Goal: Task Accomplishment & Management: Complete application form

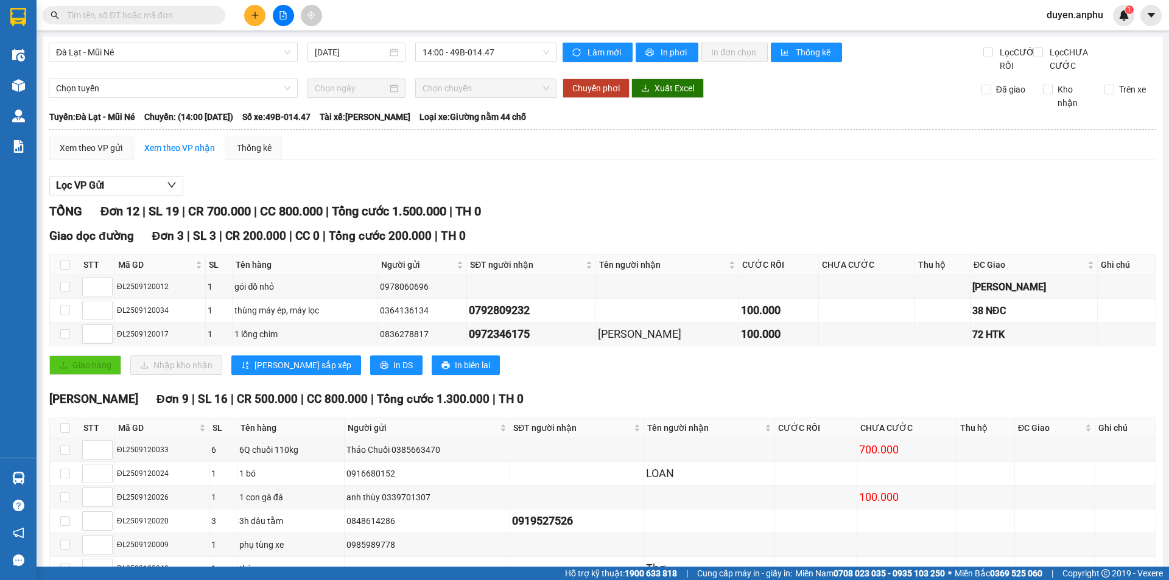
drag, startPoint x: 1075, startPoint y: 7, endPoint x: 1075, endPoint y: 21, distance: 14.0
click at [1075, 10] on span "duyen.anphu" at bounding box center [1075, 14] width 76 height 15
click at [1075, 34] on span "Đăng xuất" at bounding box center [1080, 37] width 51 height 13
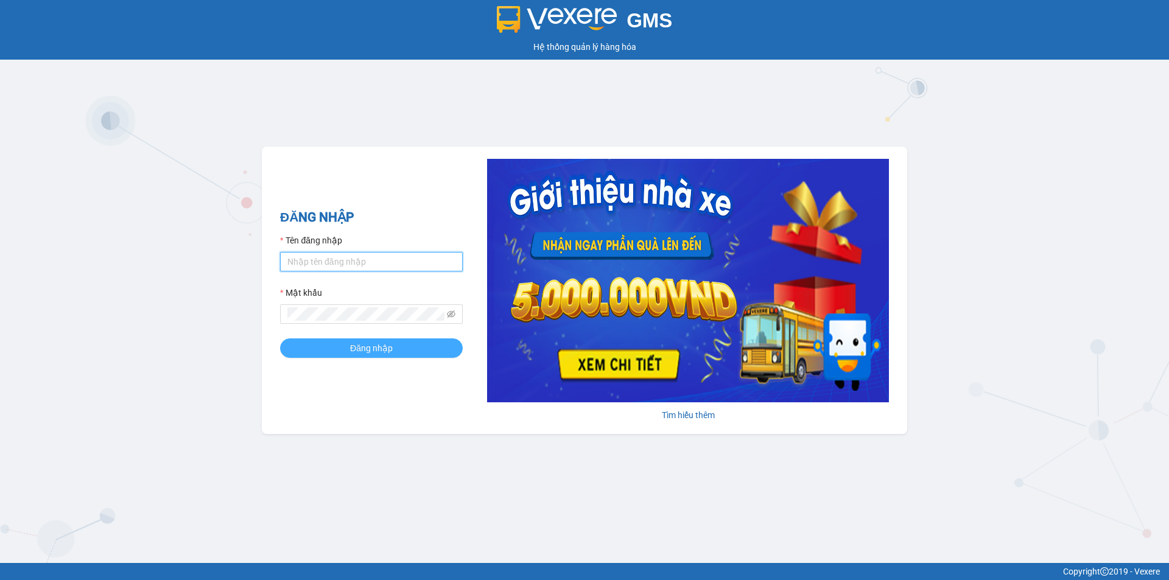
type input "yen.anphu"
drag, startPoint x: 356, startPoint y: 342, endPoint x: 253, endPoint y: 266, distance: 127.9
click at [356, 343] on span "Đăng nhập" at bounding box center [371, 348] width 43 height 13
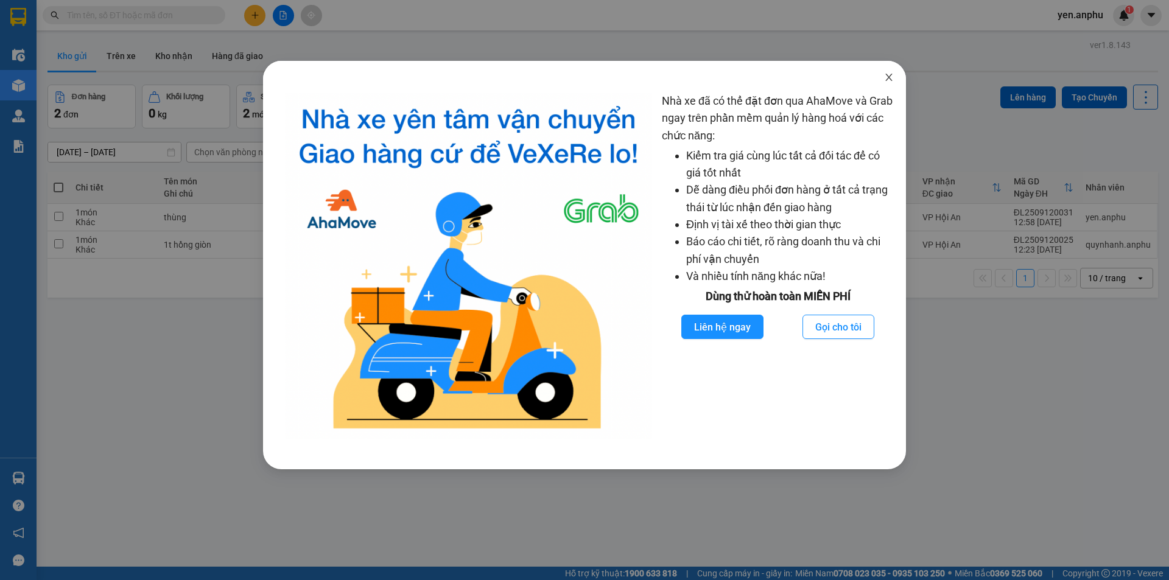
click at [891, 79] on icon "close" at bounding box center [889, 77] width 10 height 10
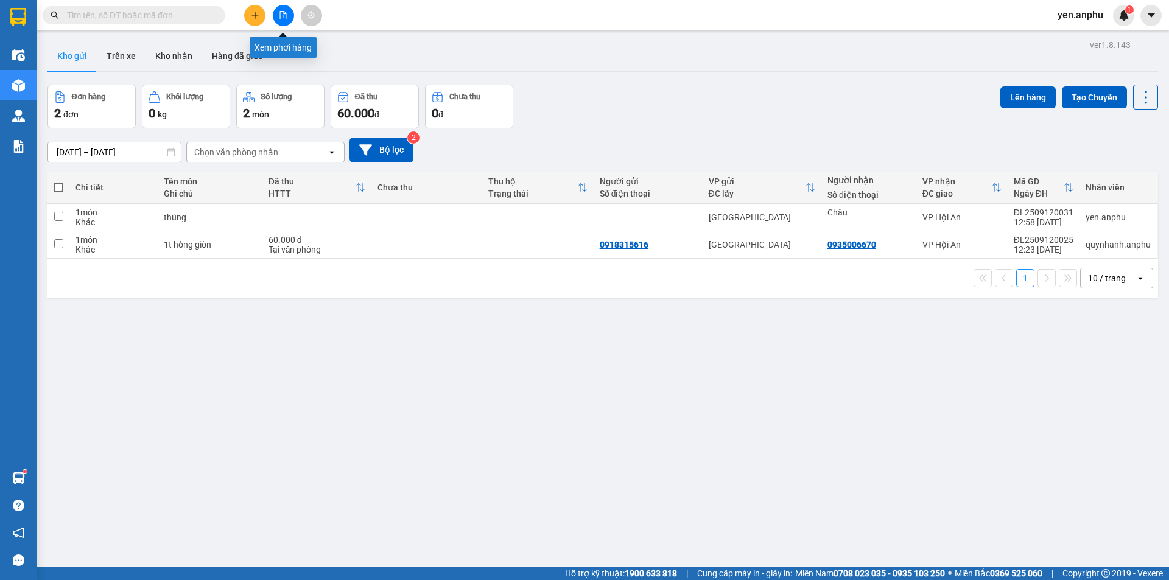
click at [289, 13] on button at bounding box center [283, 15] width 21 height 21
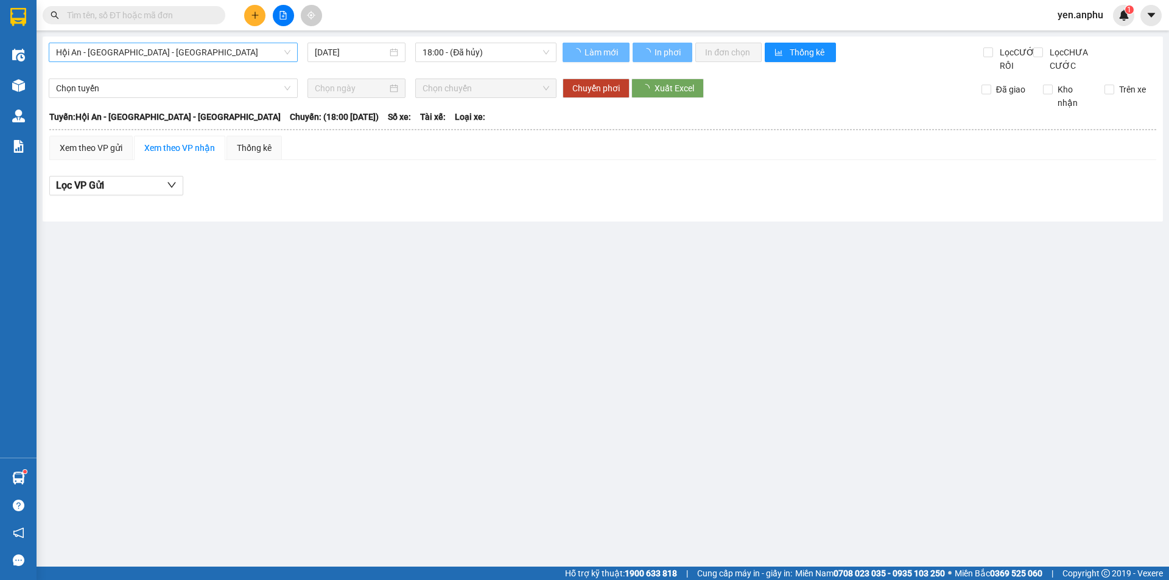
click at [163, 58] on span "Hội An - [GEOGRAPHIC_DATA] - [GEOGRAPHIC_DATA]" at bounding box center [173, 52] width 234 height 18
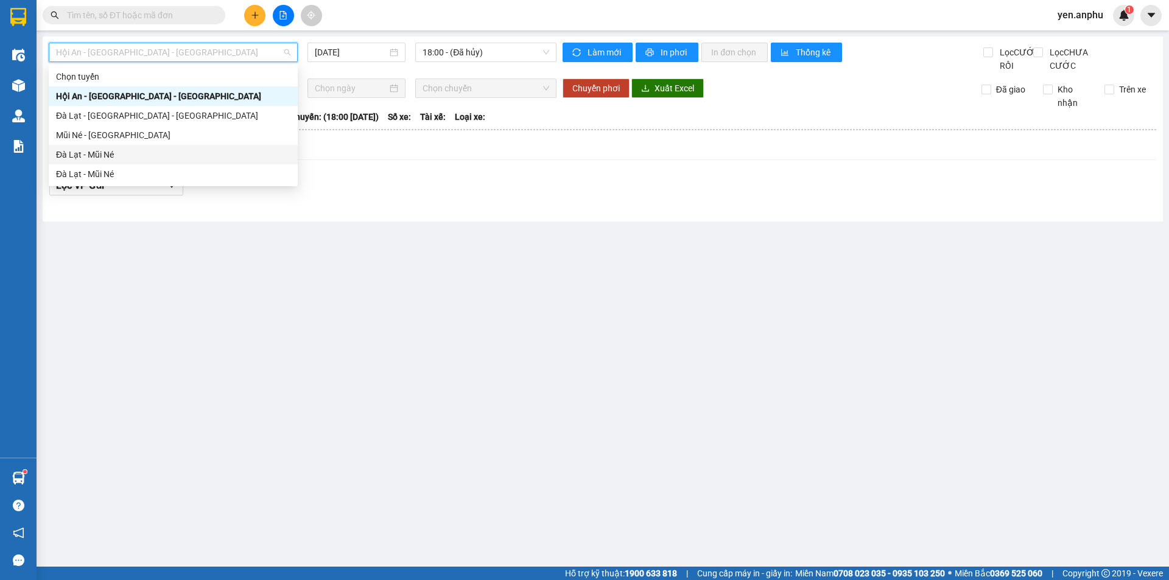
click at [93, 157] on div "Đà Lạt - Mũi Né" at bounding box center [173, 154] width 234 height 13
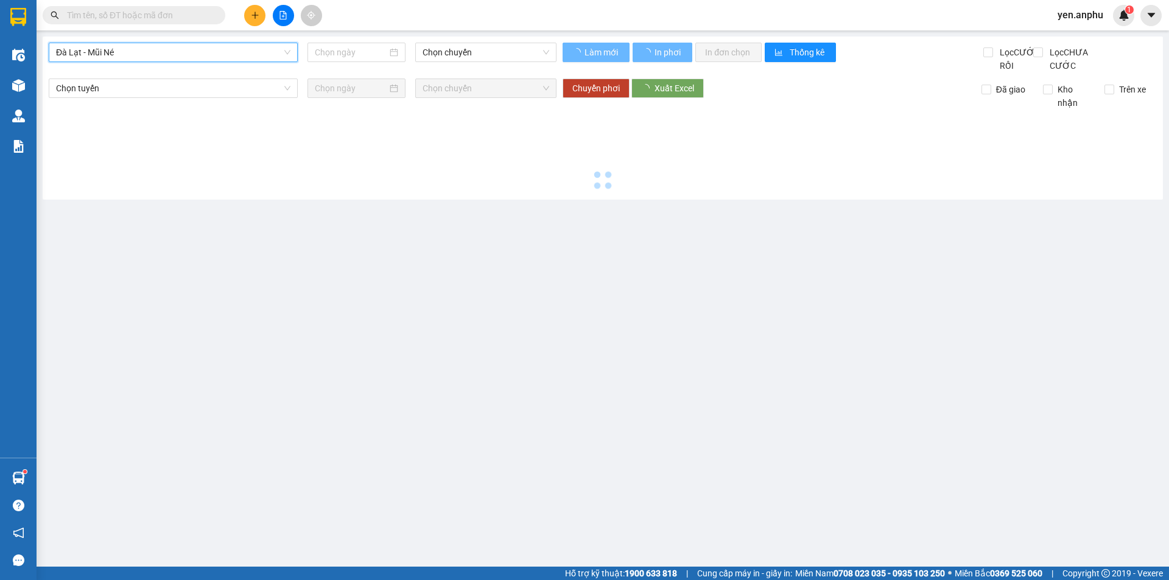
type input "[DATE]"
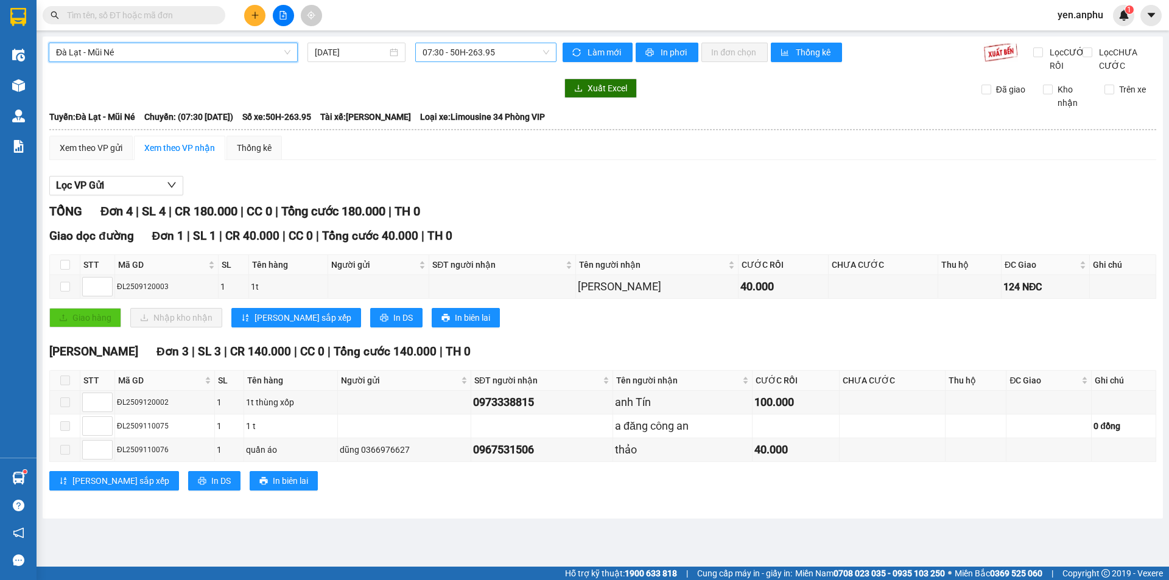
click at [474, 53] on span "07:30 - 50H-263.95" at bounding box center [486, 52] width 127 height 18
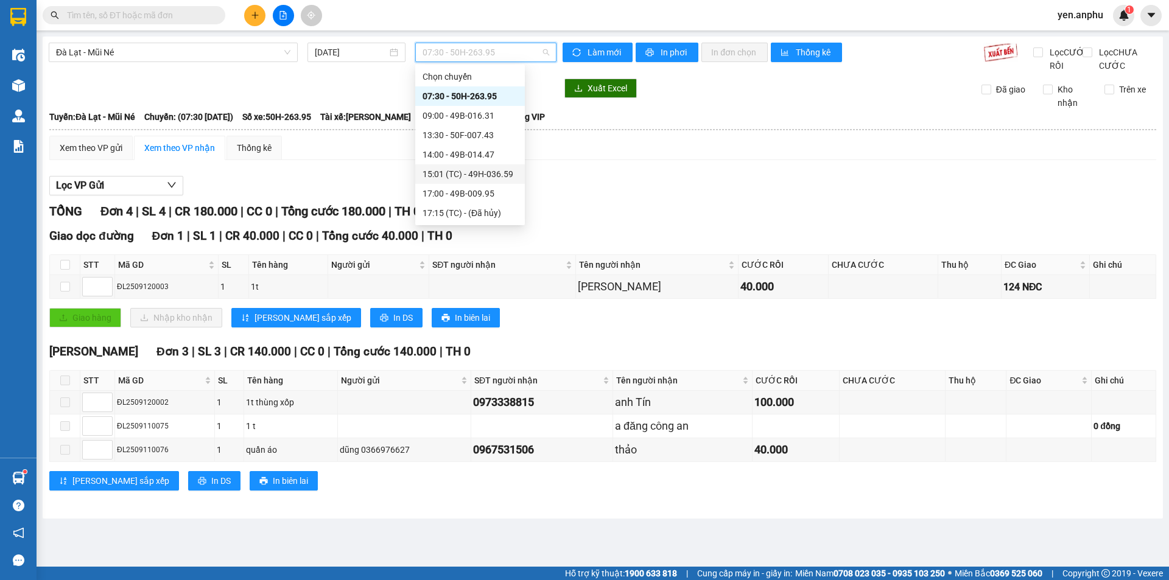
click at [459, 175] on div "15:01 (TC) - 49H-036.59" at bounding box center [470, 173] width 95 height 13
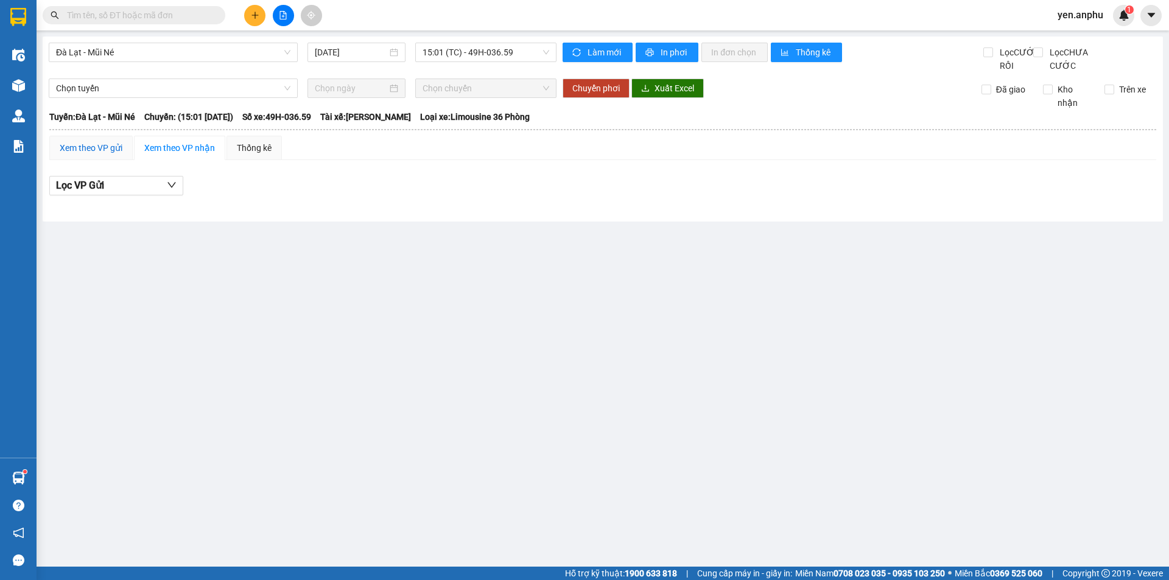
click at [102, 155] on div "Xem theo VP gửi" at bounding box center [91, 147] width 63 height 13
click at [447, 52] on span "15:01 (TC) - 49H-036.59" at bounding box center [486, 52] width 127 height 18
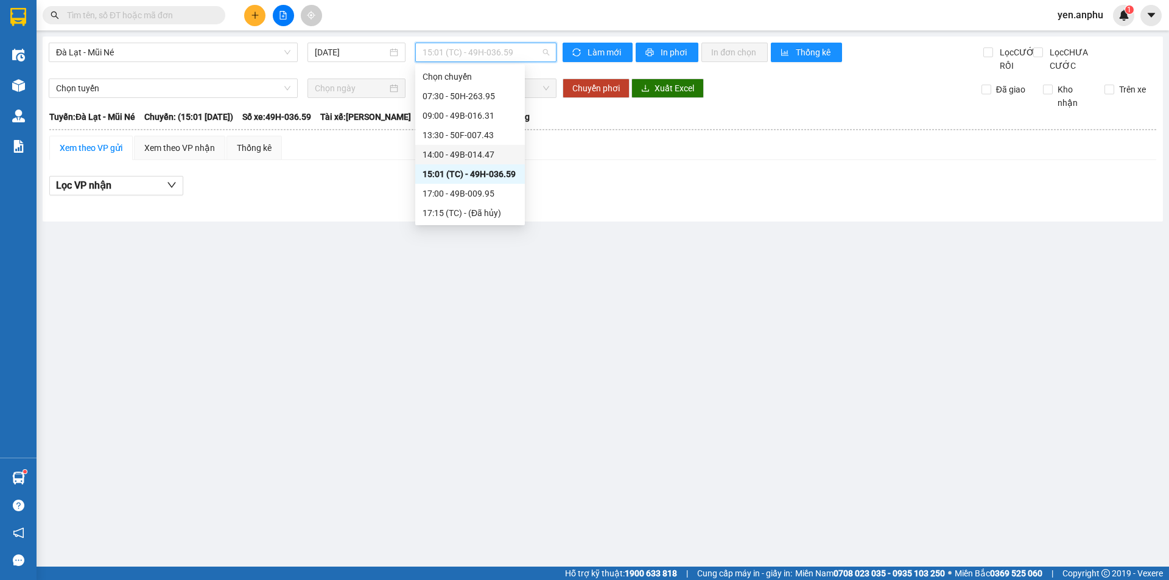
click at [466, 155] on div "14:00 - 49B-014.47" at bounding box center [470, 154] width 95 height 13
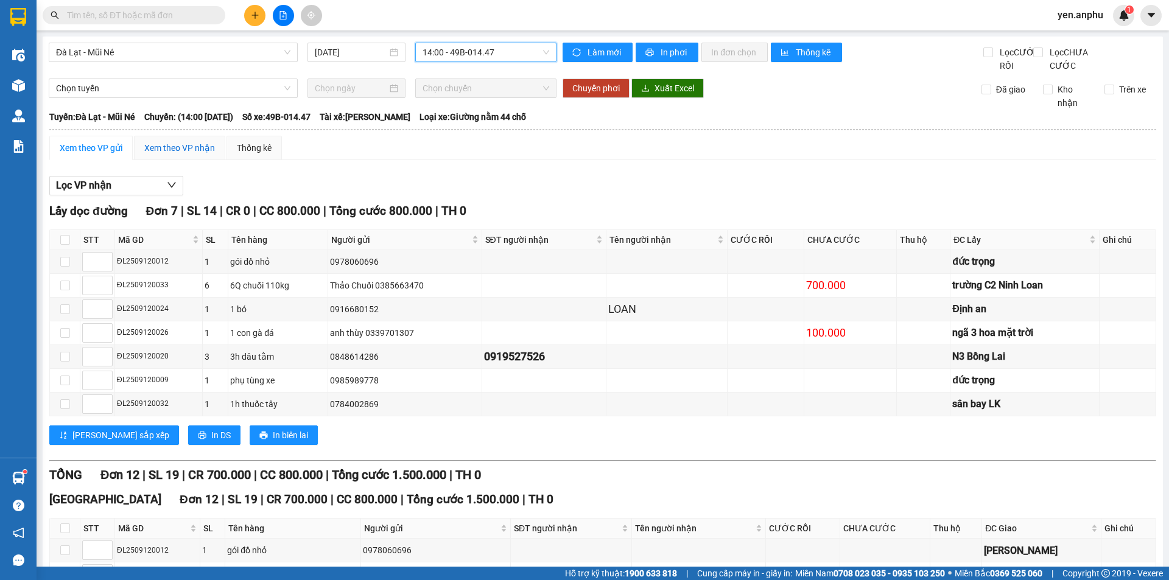
click at [179, 155] on div "Xem theo VP nhận" at bounding box center [179, 147] width 71 height 13
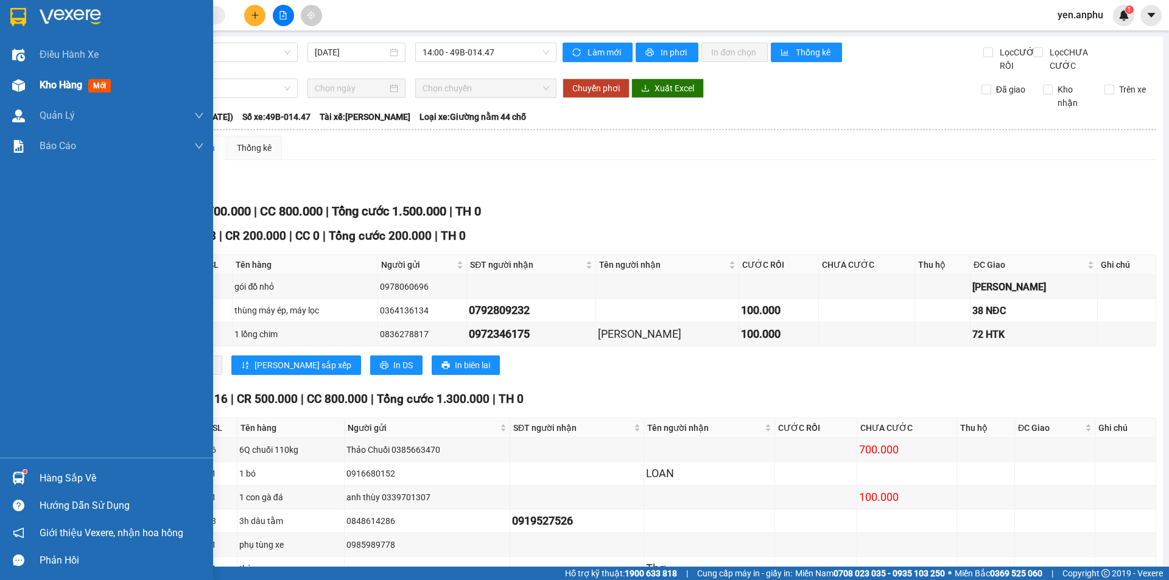
click at [32, 85] on div "Kho hàng mới" at bounding box center [106, 85] width 213 height 30
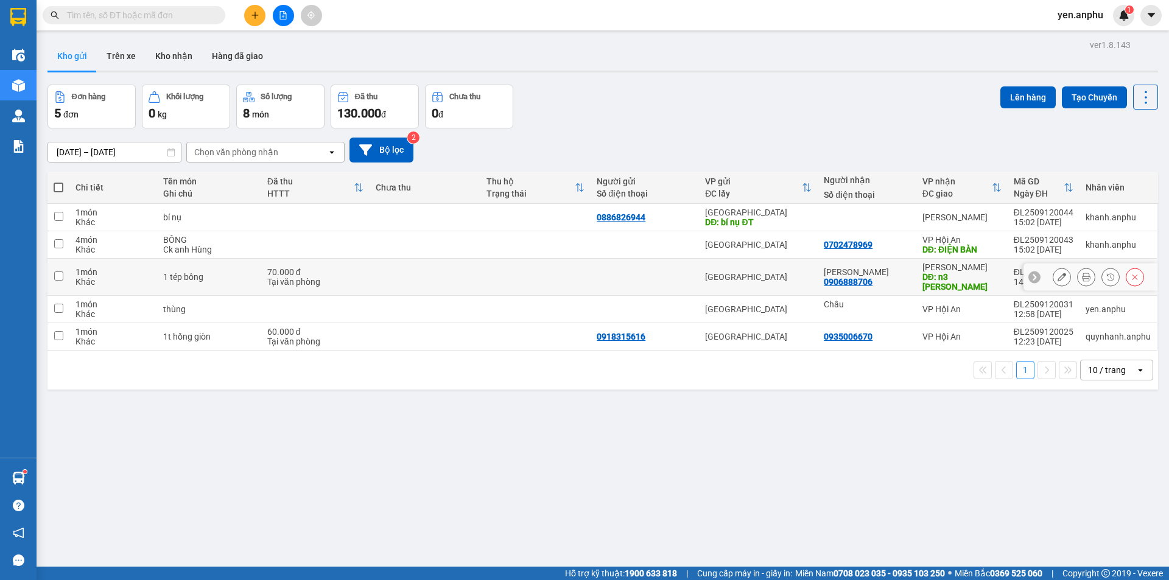
click at [860, 278] on div "0906888706" at bounding box center [848, 282] width 49 height 10
click at [1042, 97] on button "Lên hàng" at bounding box center [1027, 97] width 55 height 22
click at [712, 272] on div "[GEOGRAPHIC_DATA]" at bounding box center [758, 277] width 107 height 10
checkbox input "true"
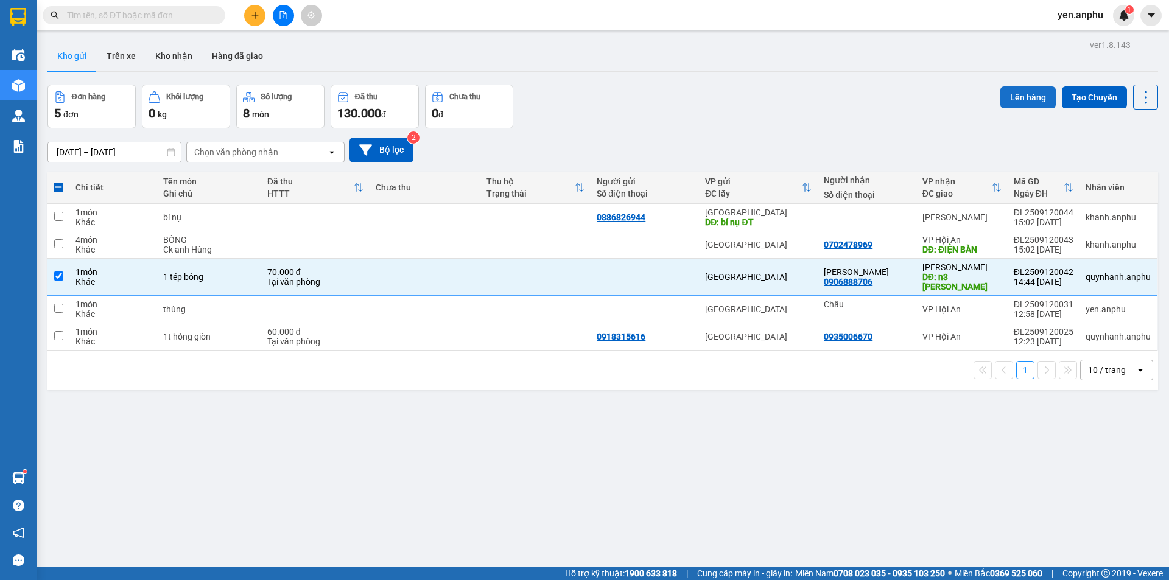
click at [1026, 96] on button "Lên hàng" at bounding box center [1027, 97] width 55 height 22
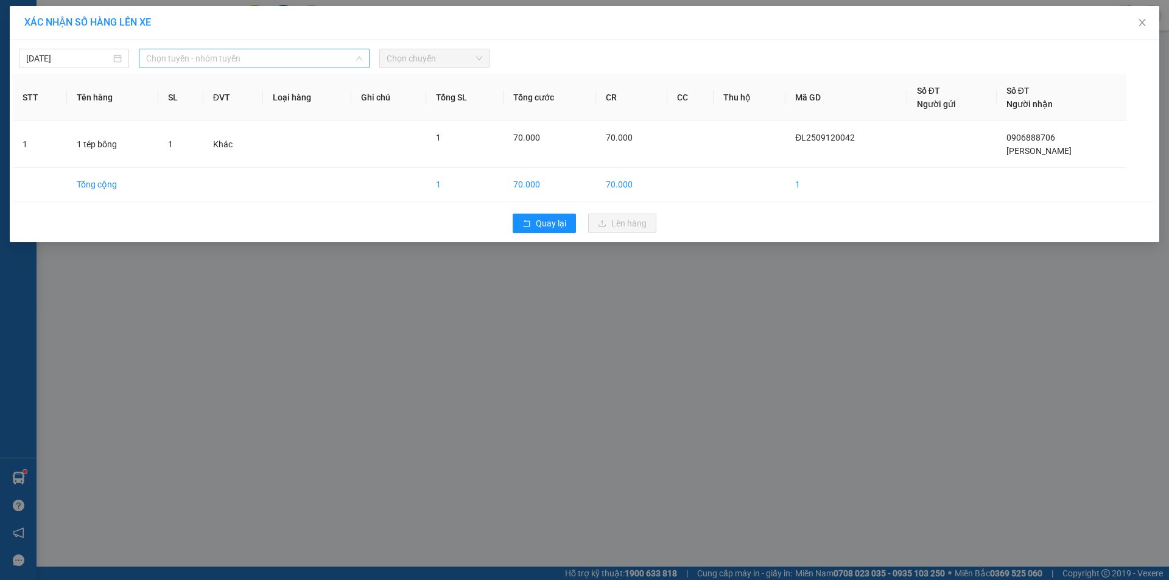
drag, startPoint x: 171, startPoint y: 56, endPoint x: 177, endPoint y: 62, distance: 8.2
click at [175, 55] on span "Chọn tuyến - nhóm tuyến" at bounding box center [254, 58] width 216 height 18
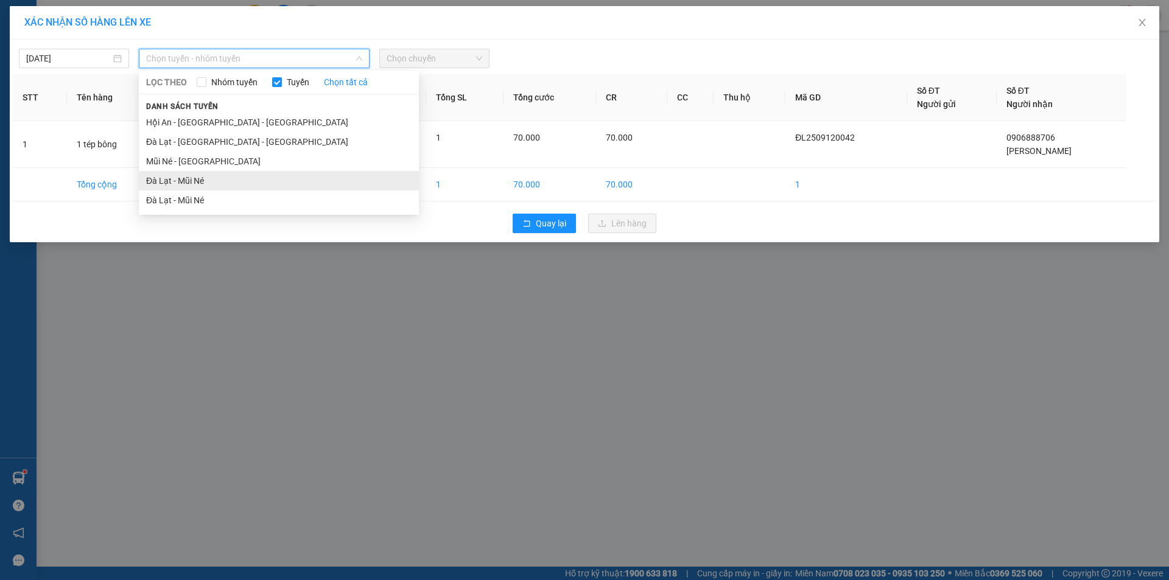
drag, startPoint x: 191, startPoint y: 177, endPoint x: 205, endPoint y: 167, distance: 16.9
click at [192, 177] on li "Đà Lạt - Mũi Né" at bounding box center [279, 180] width 280 height 19
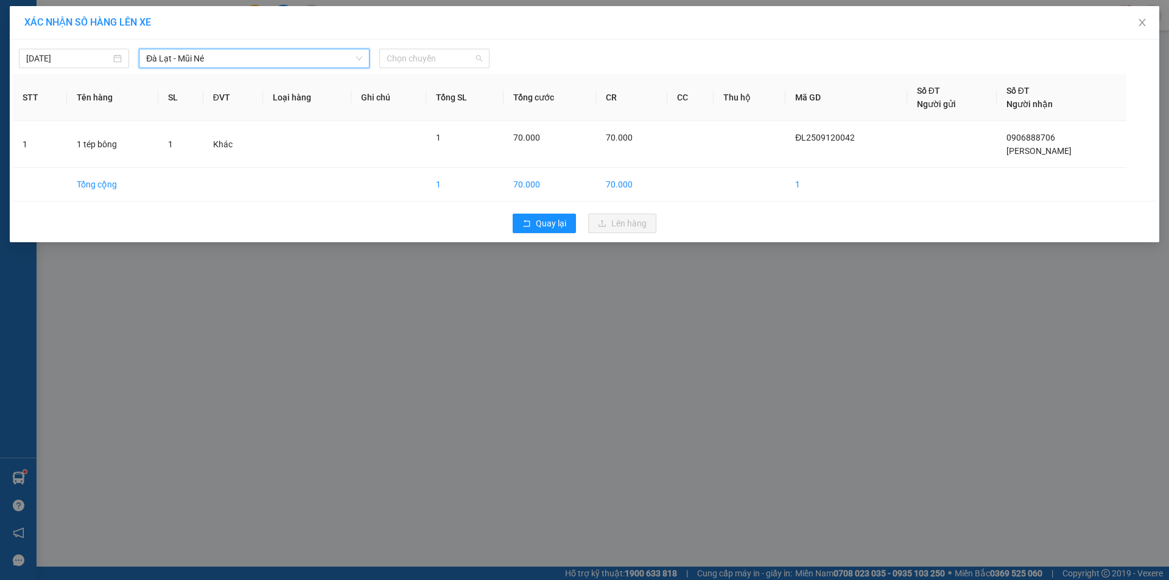
drag, startPoint x: 474, startPoint y: 57, endPoint x: 425, endPoint y: 180, distance: 132.0
click at [473, 58] on span "Chọn chuyến" at bounding box center [435, 58] width 96 height 18
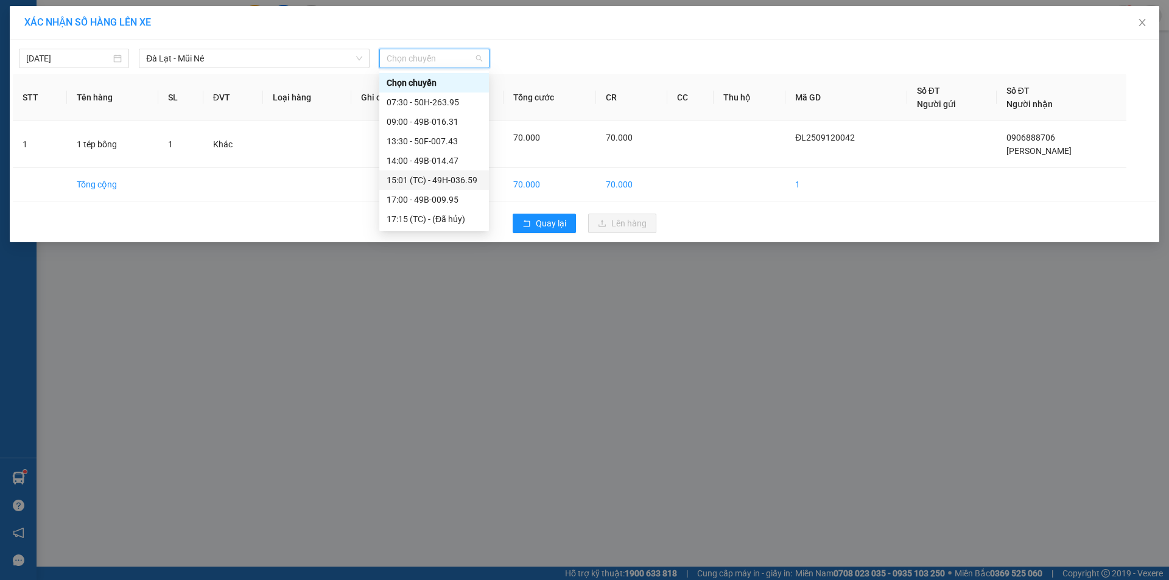
click at [426, 179] on div "15:01 (TC) - 49H-036.59" at bounding box center [434, 180] width 95 height 13
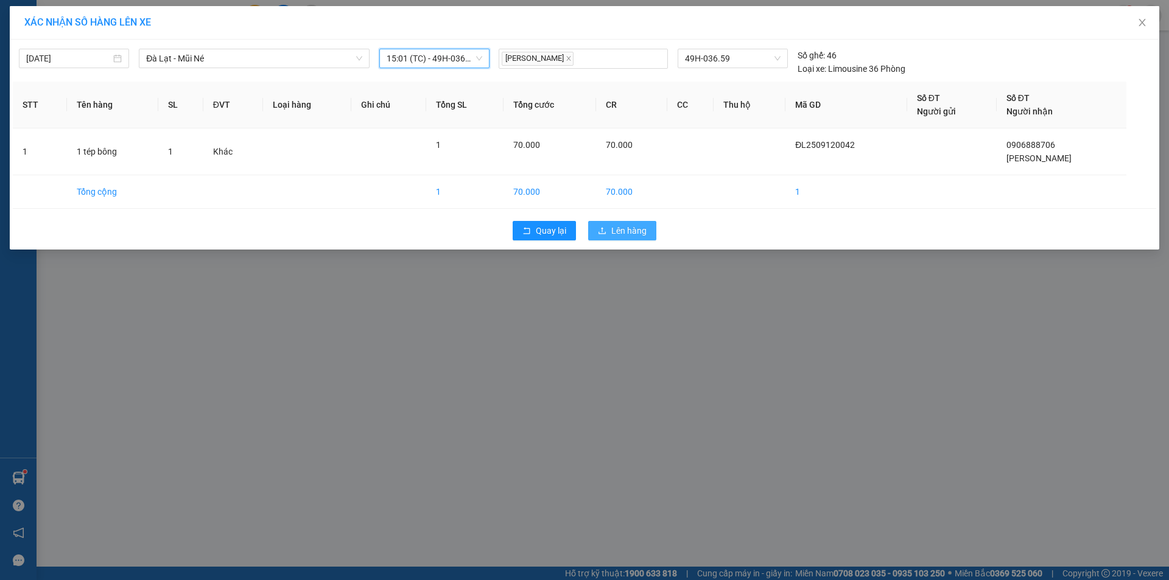
click at [617, 233] on span "Lên hàng" at bounding box center [628, 230] width 35 height 13
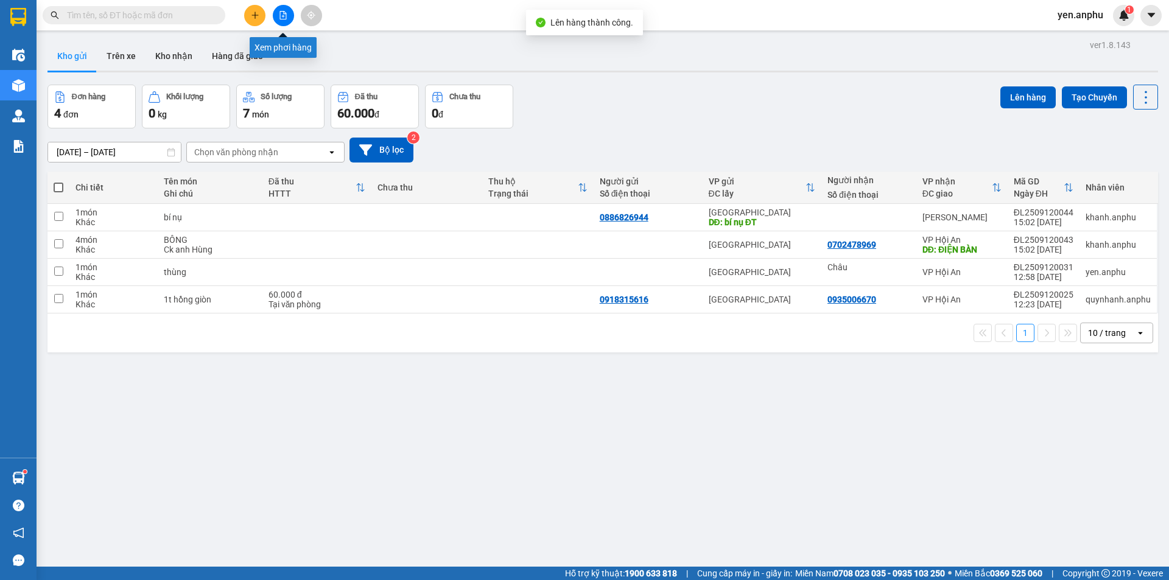
click at [288, 15] on button at bounding box center [283, 15] width 21 height 21
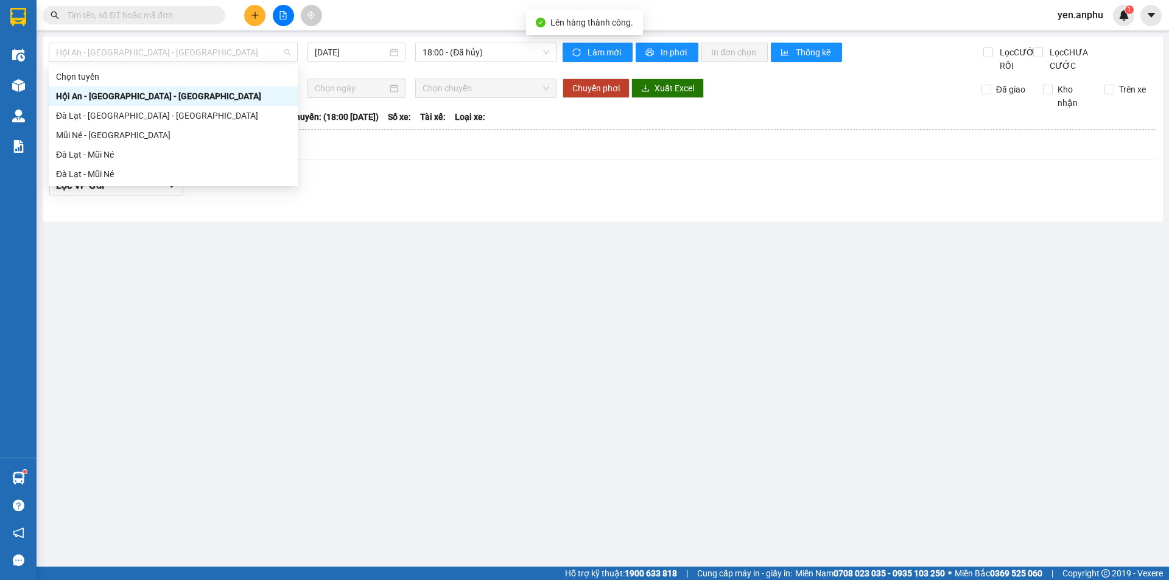
drag, startPoint x: 85, startPoint y: 54, endPoint x: 94, endPoint y: 146, distance: 93.0
click at [88, 54] on span "Hội An - [GEOGRAPHIC_DATA] - [GEOGRAPHIC_DATA]" at bounding box center [173, 52] width 234 height 18
click at [93, 153] on div "Đà Lạt - Mũi Né" at bounding box center [173, 154] width 234 height 13
type input "[DATE]"
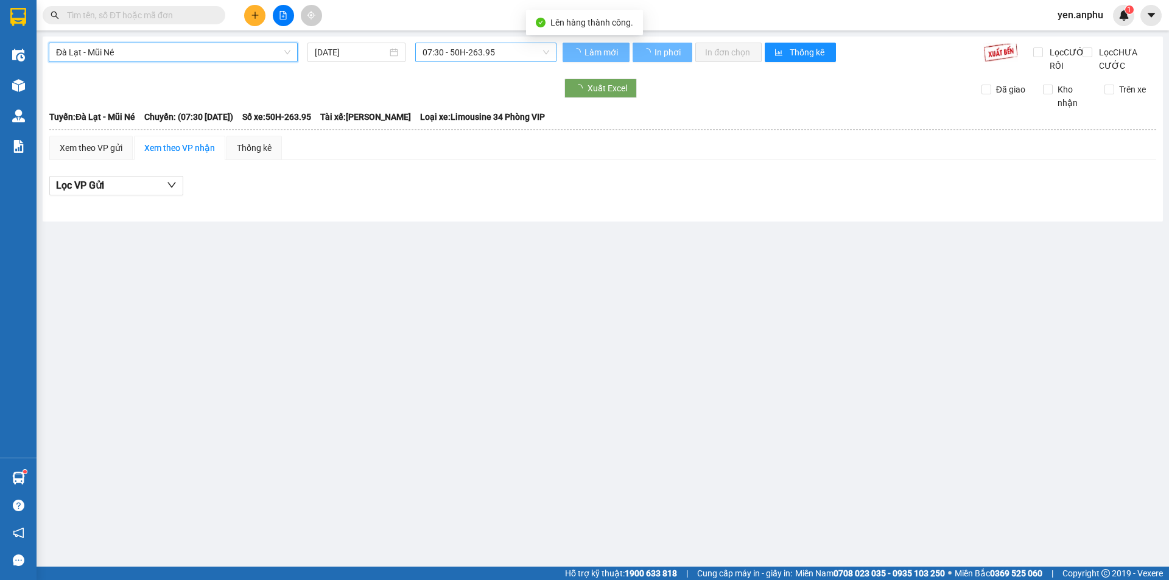
click at [459, 54] on span "07:30 - 50H-263.95" at bounding box center [486, 52] width 127 height 18
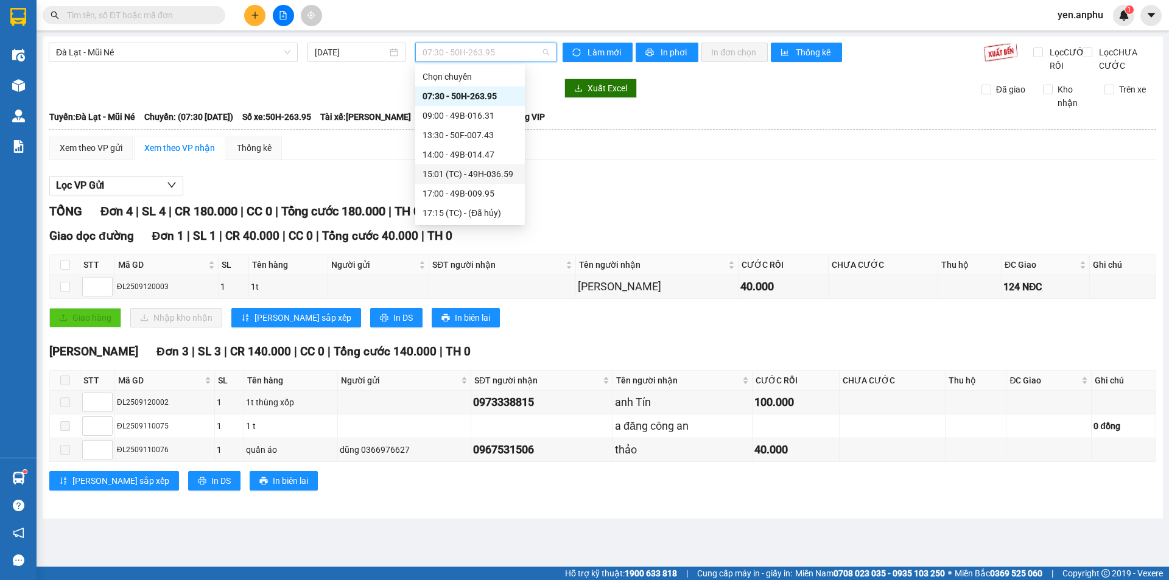
click at [460, 183] on div "15:01 (TC) - 49H-036.59" at bounding box center [470, 173] width 110 height 19
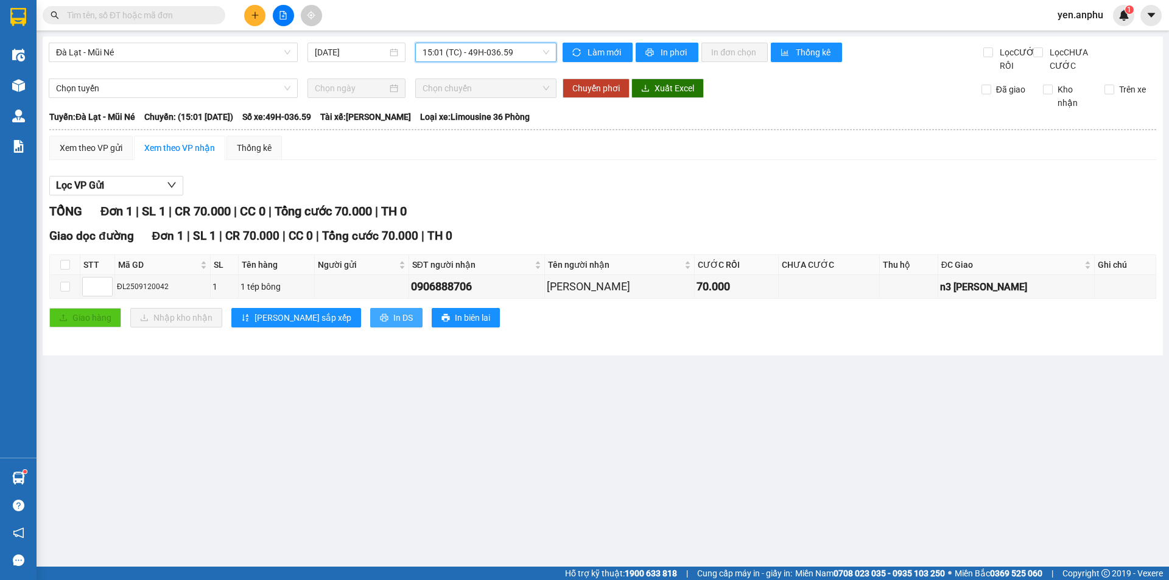
click at [370, 328] on button "In DS" at bounding box center [396, 317] width 52 height 19
click at [259, 13] on icon "plus" at bounding box center [255, 15] width 9 height 9
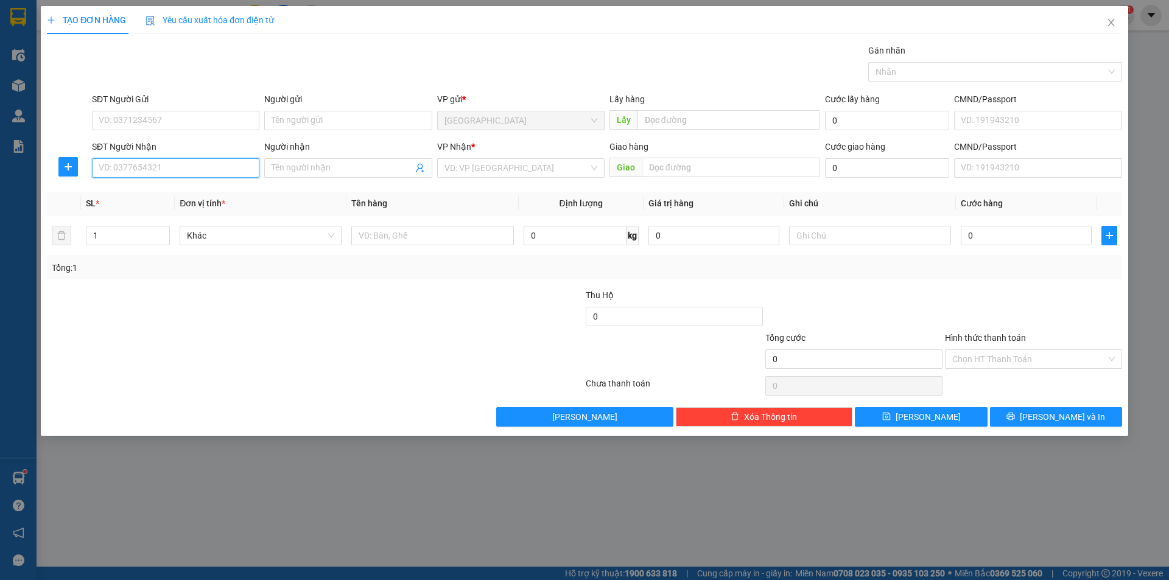
click at [188, 160] on input "SĐT Người Nhận" at bounding box center [175, 167] width 167 height 19
click at [163, 186] on div "0984268939 - trang" at bounding box center [175, 192] width 153 height 13
type input "0984268939"
type input "trang"
type input "40.000"
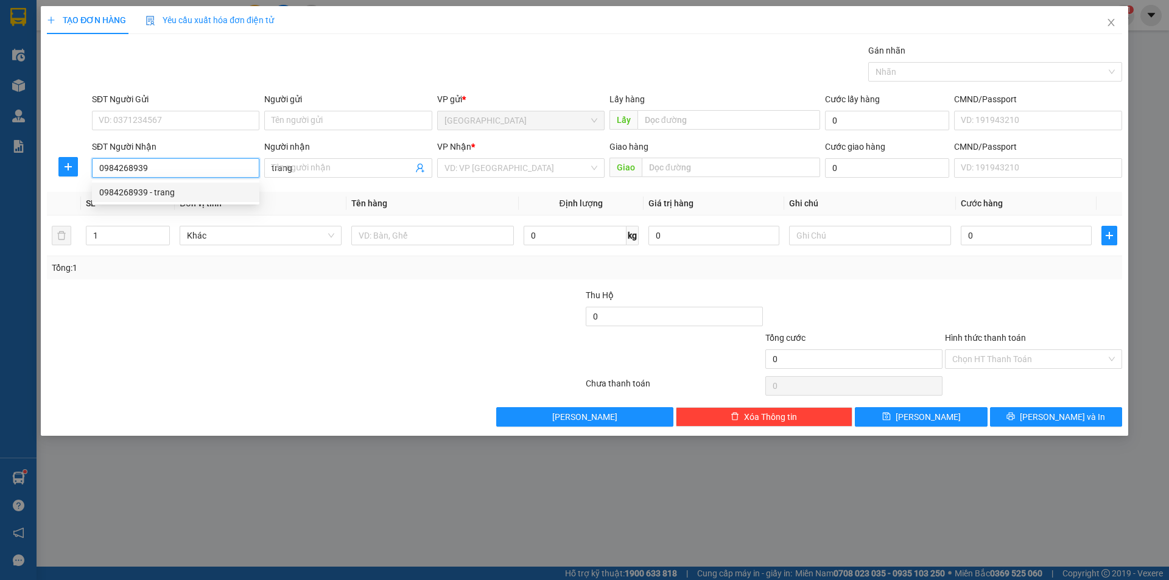
type input "40.000"
type input "0984268939"
click at [1117, 16] on span "Close" at bounding box center [1111, 23] width 34 height 34
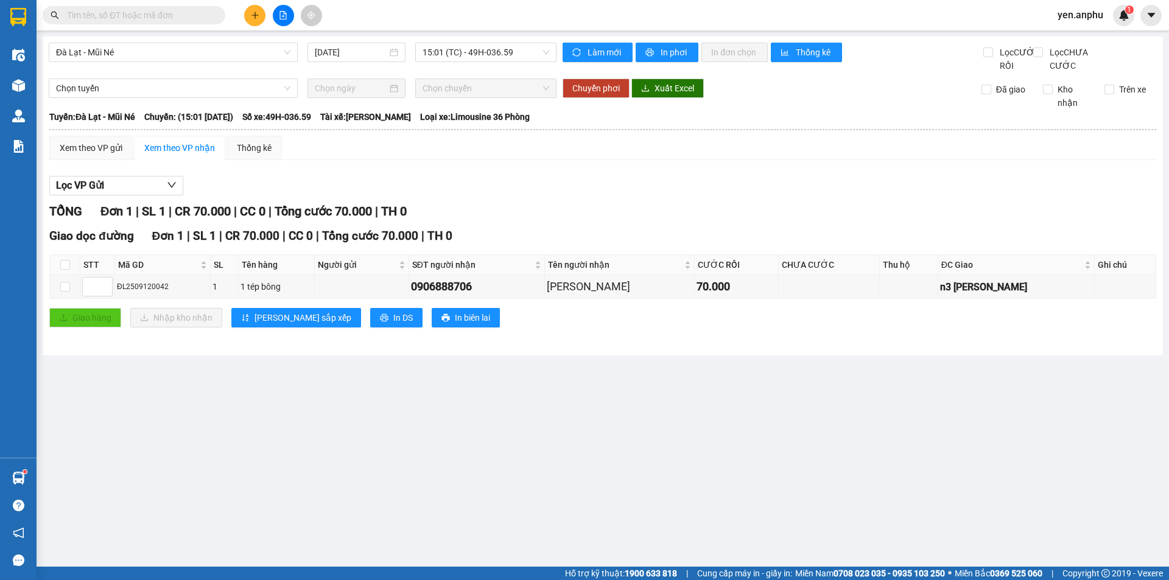
click at [113, 15] on input "text" at bounding box center [139, 15] width 144 height 13
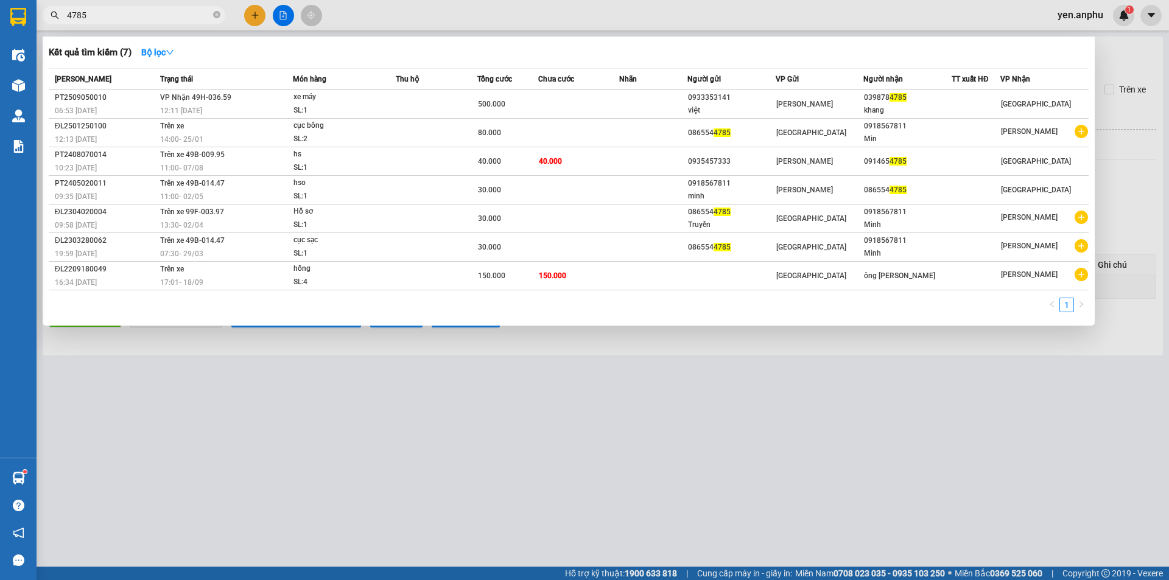
type input "4785"
click at [258, 10] on div at bounding box center [584, 290] width 1169 height 580
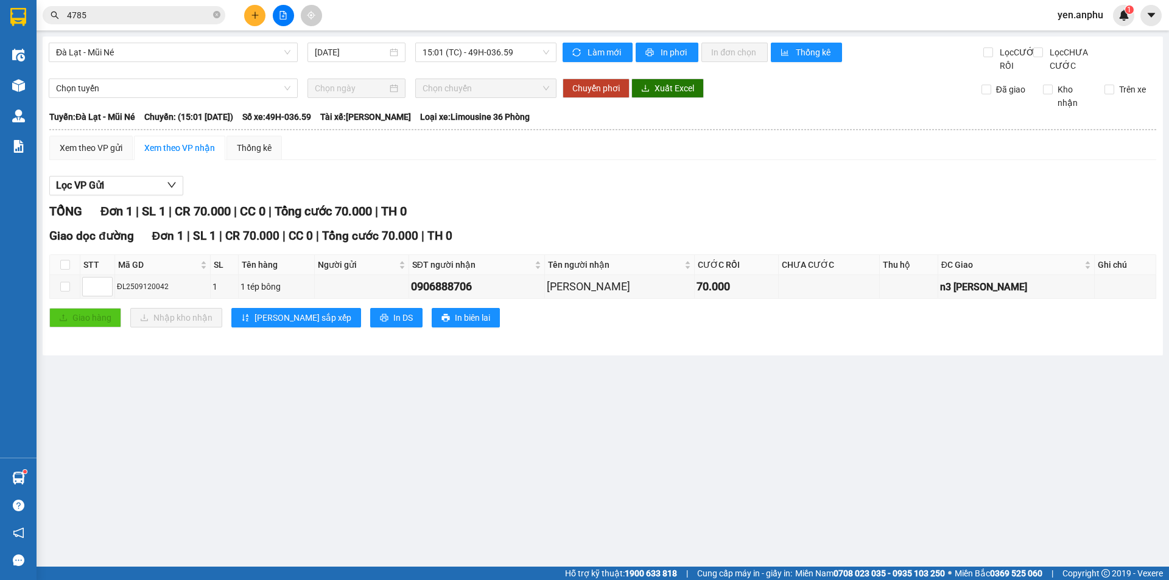
click at [258, 10] on button at bounding box center [254, 15] width 21 height 21
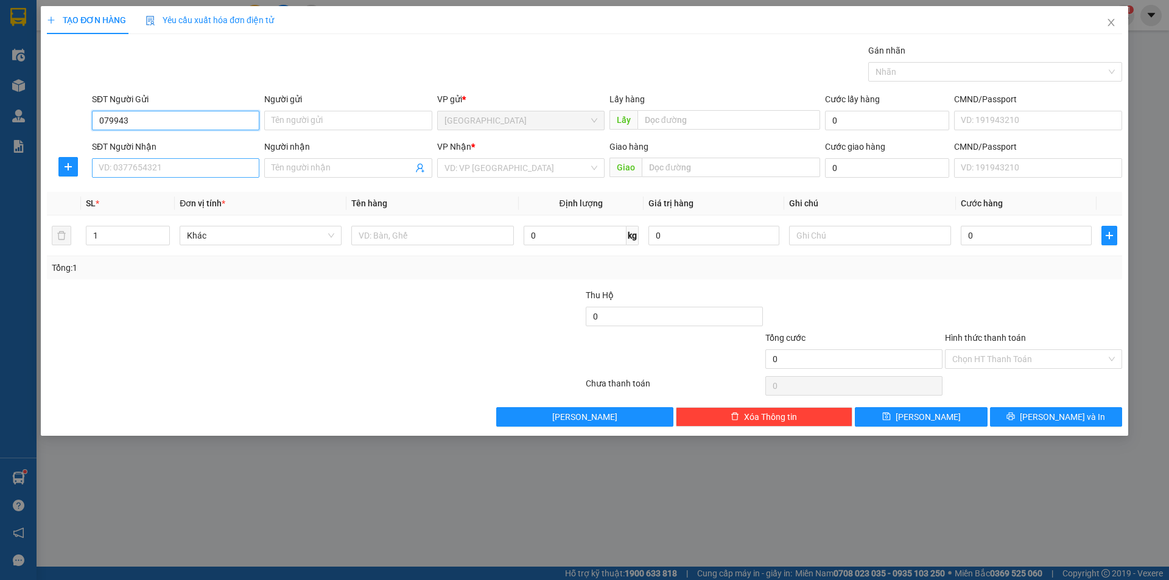
type input "0799438"
click at [180, 122] on input "0799438" at bounding box center [175, 120] width 167 height 19
click at [144, 121] on input "0799438" at bounding box center [175, 120] width 167 height 19
click at [149, 164] on input "0799438" at bounding box center [175, 167] width 167 height 19
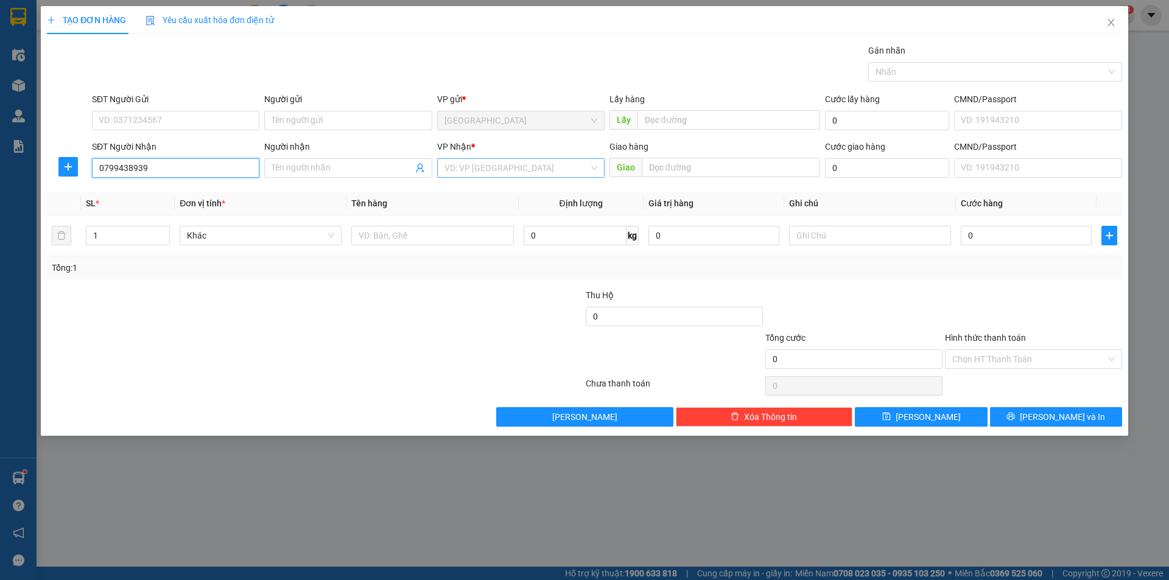
type input "0799438939"
click at [493, 166] on input "search" at bounding box center [517, 168] width 144 height 18
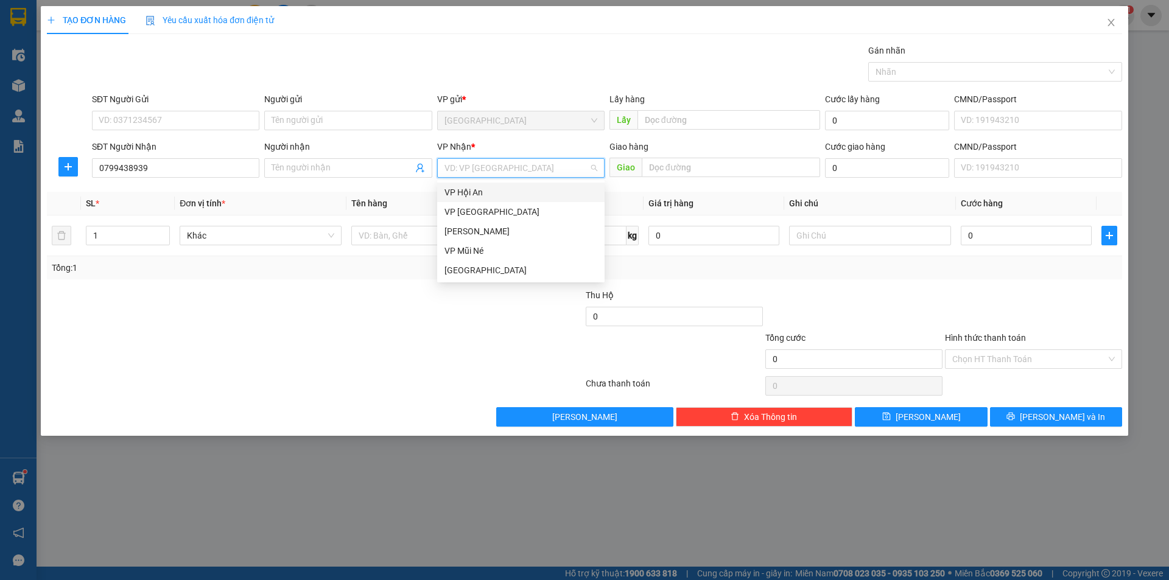
click at [482, 193] on div "VP Hội An" at bounding box center [521, 192] width 153 height 13
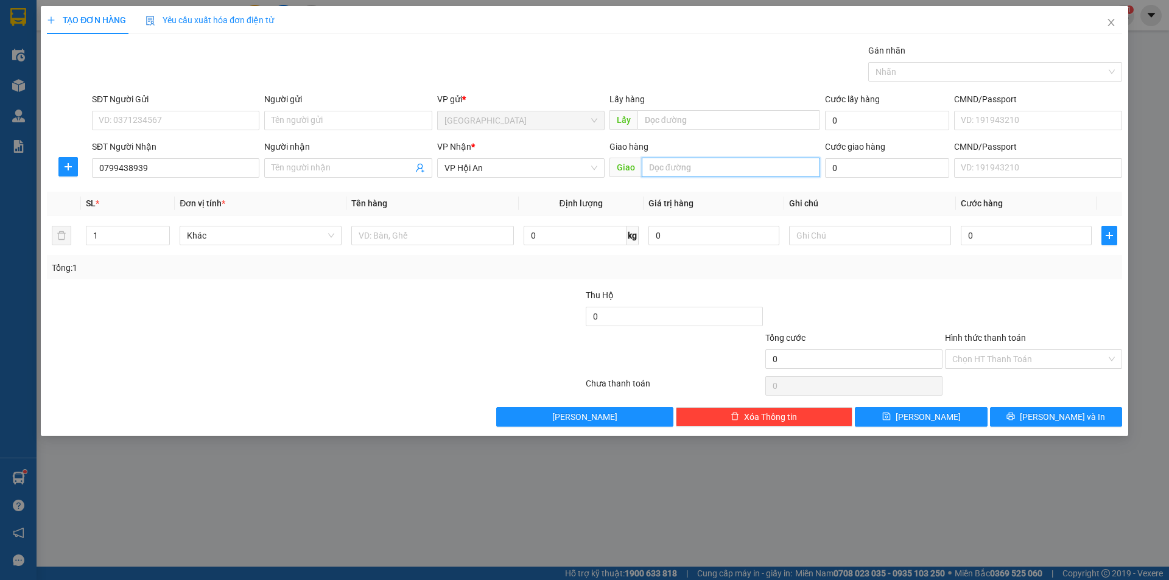
click at [673, 174] on input "text" at bounding box center [731, 167] width 178 height 19
type input "X"
type input "CX [GEOGRAPHIC_DATA], [GEOGRAPHIC_DATA], [GEOGRAPHIC_DATA]"
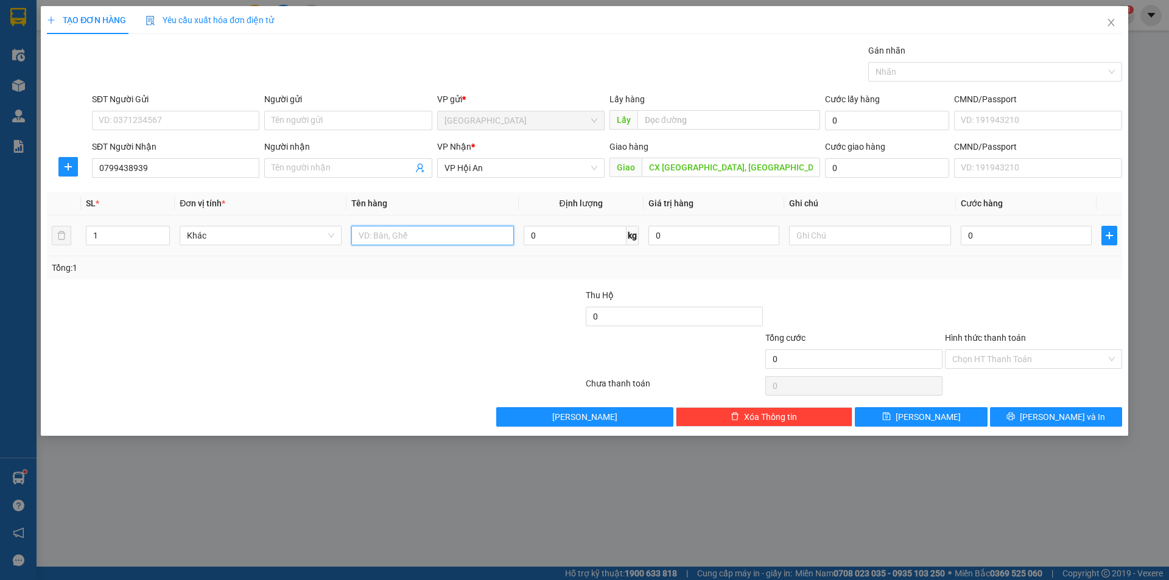
click at [383, 242] on input "text" at bounding box center [432, 235] width 162 height 19
type input "thùng"
click at [814, 236] on input "text" at bounding box center [870, 235] width 162 height 19
type input "x"
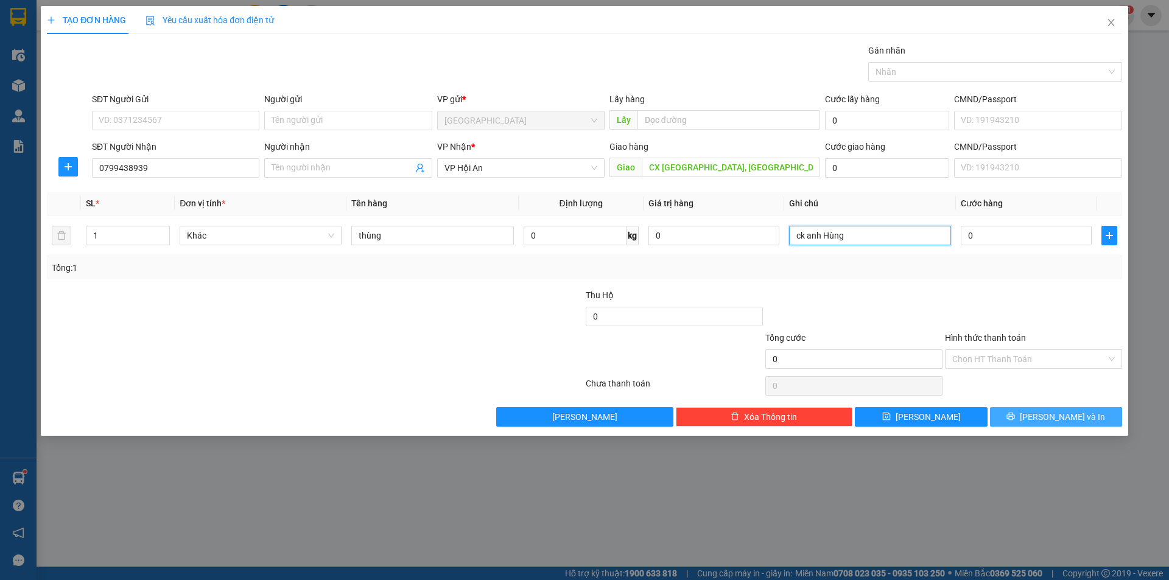
type input "ck anh Hùng"
click at [1069, 422] on span "[PERSON_NAME] và In" at bounding box center [1062, 416] width 85 height 13
